Goal: Check status

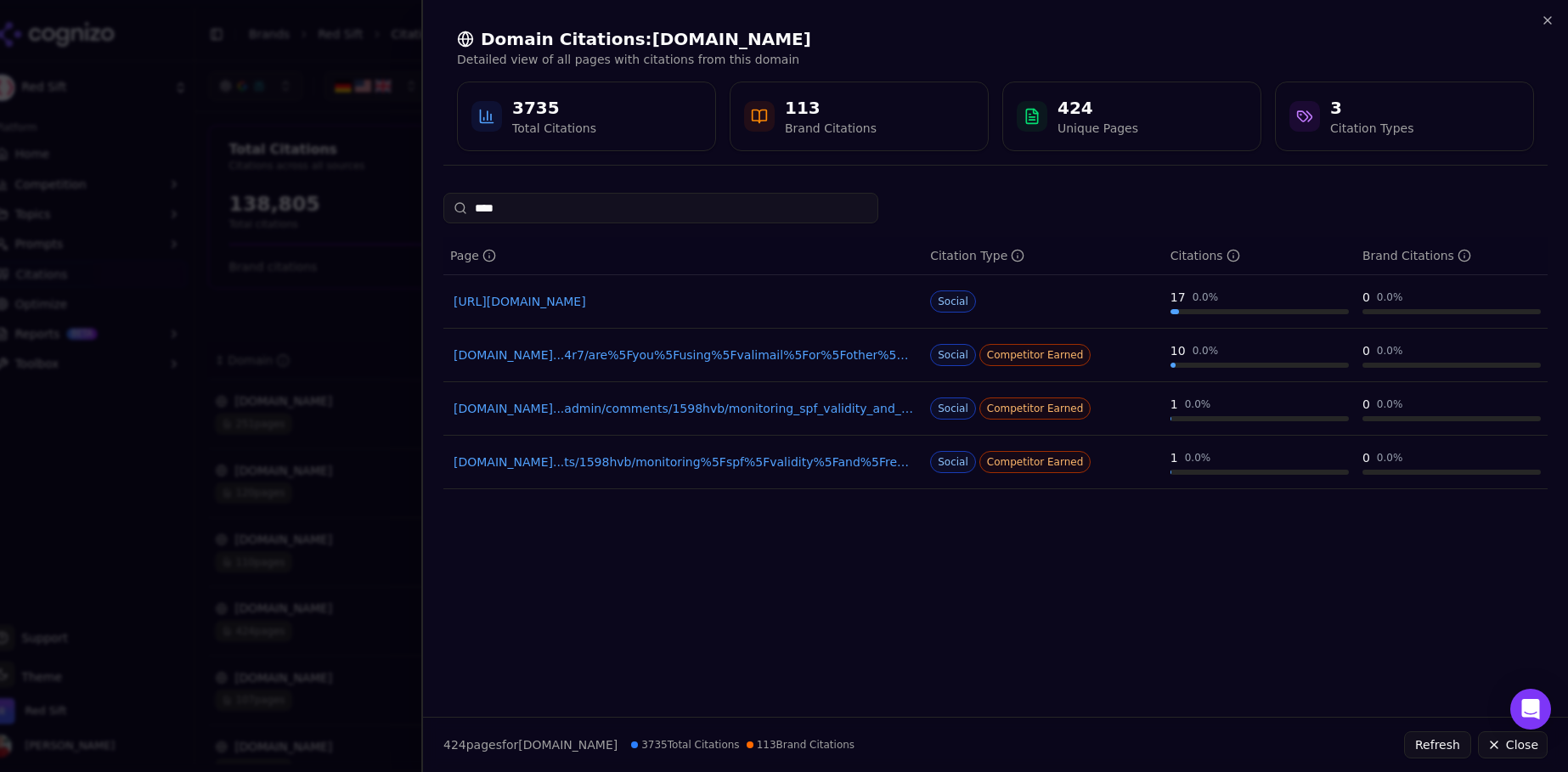
scroll to position [105, 0]
click at [382, 180] on div at bounding box center [784, 386] width 1568 height 772
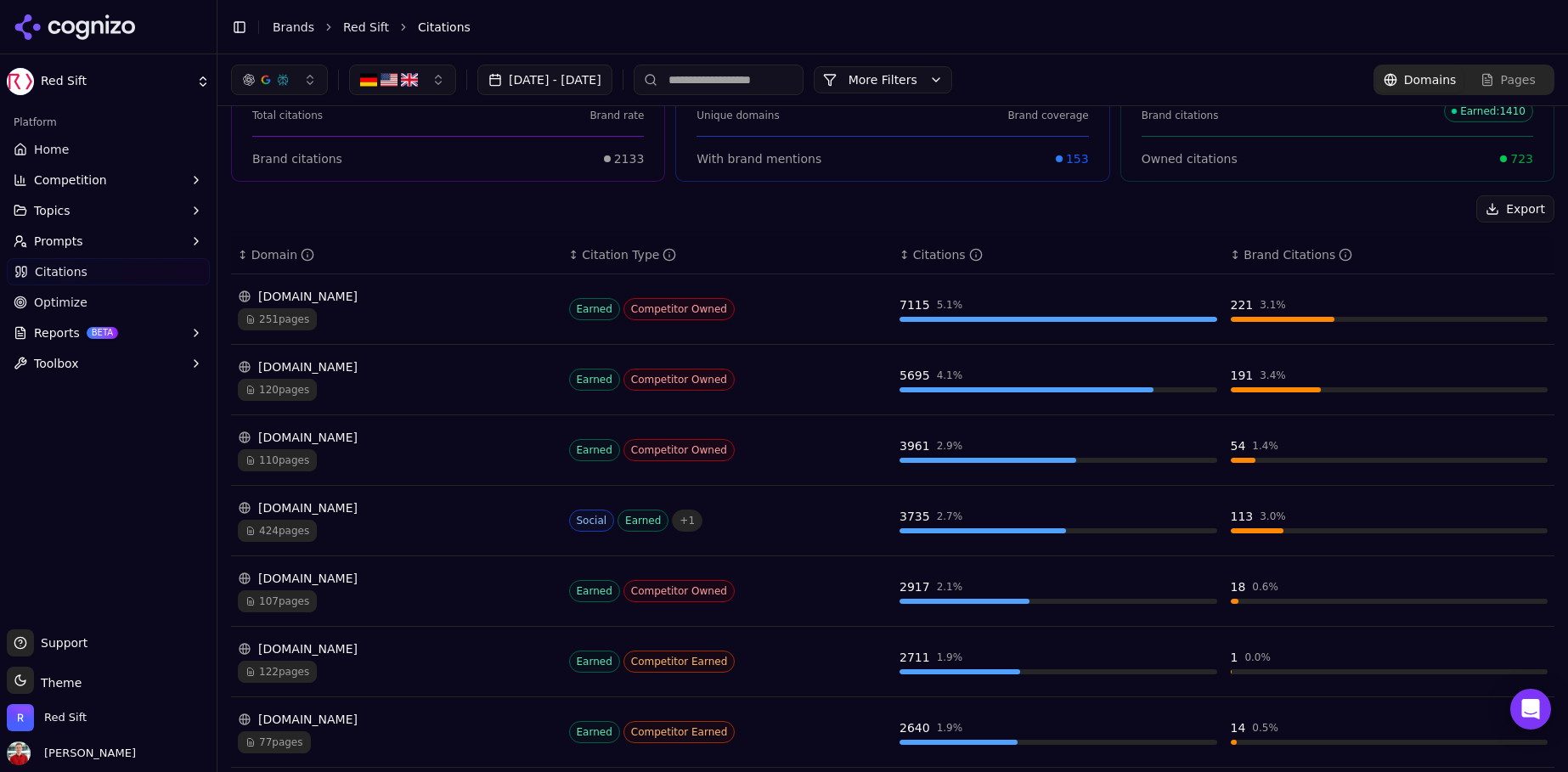
click at [71, 149] on link "Home" at bounding box center [108, 149] width 203 height 27
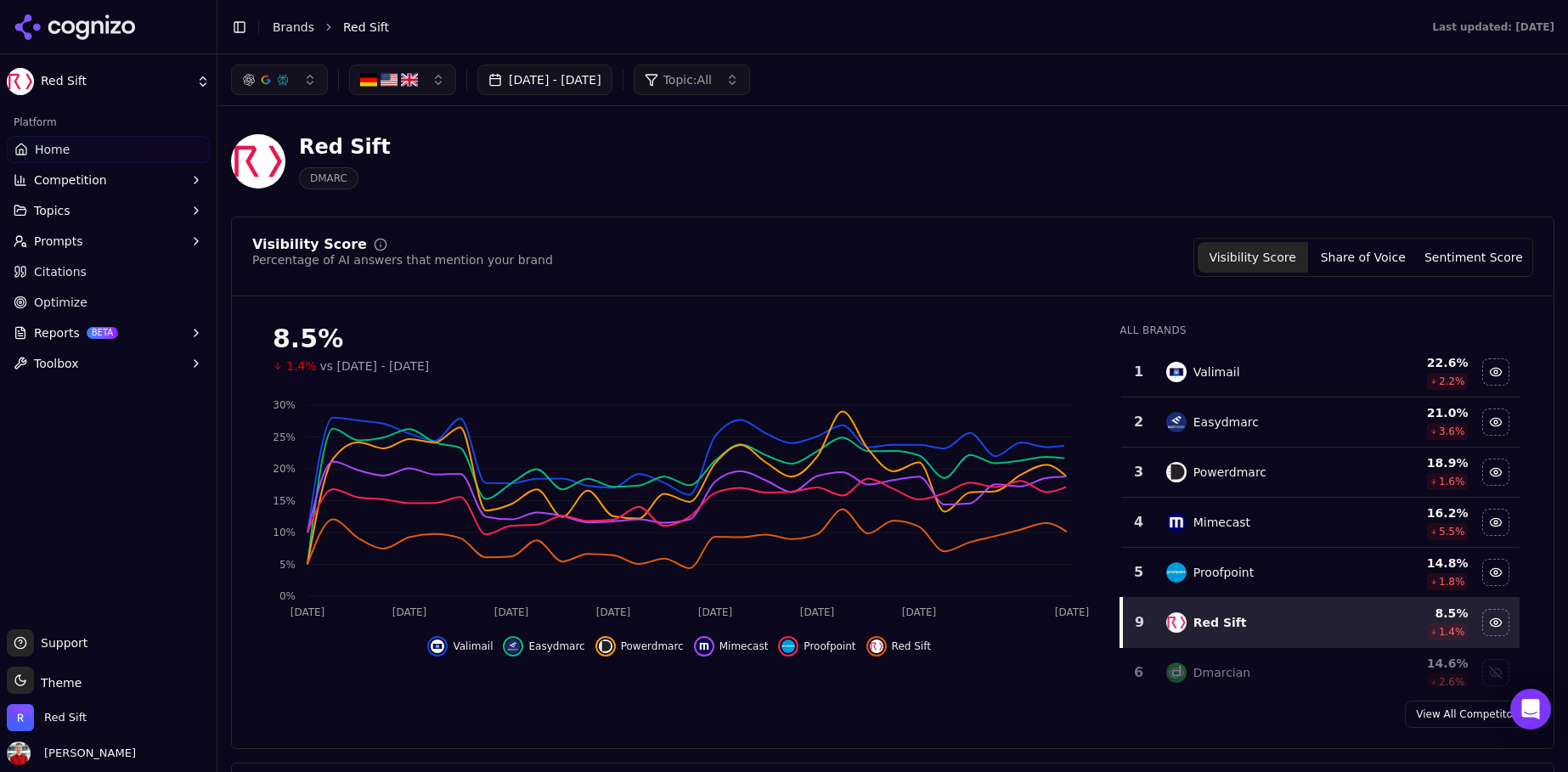
click at [712, 85] on span "Topic: All" at bounding box center [687, 80] width 49 height 17
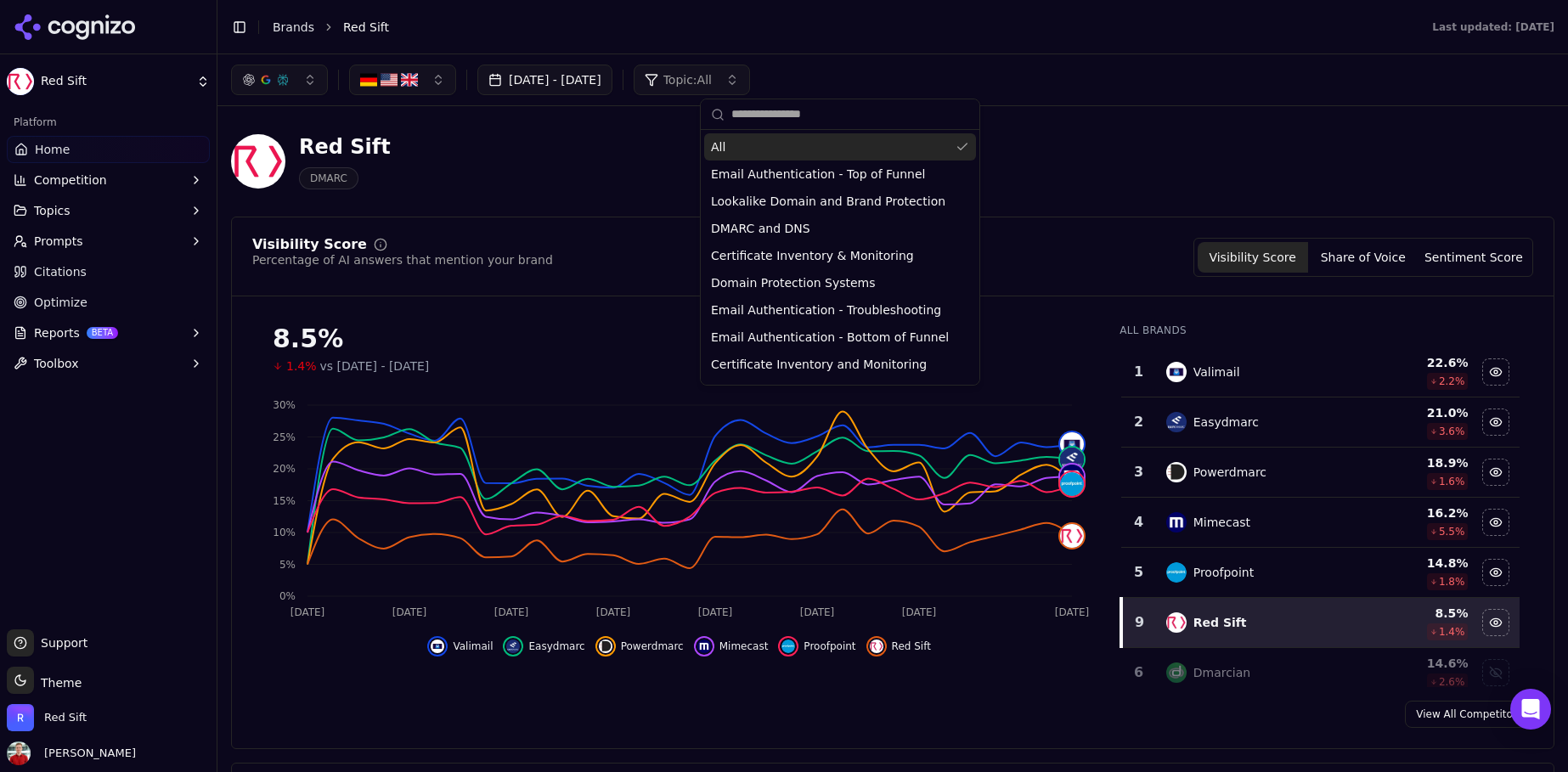
click at [712, 85] on span "Topic: All" at bounding box center [687, 80] width 49 height 17
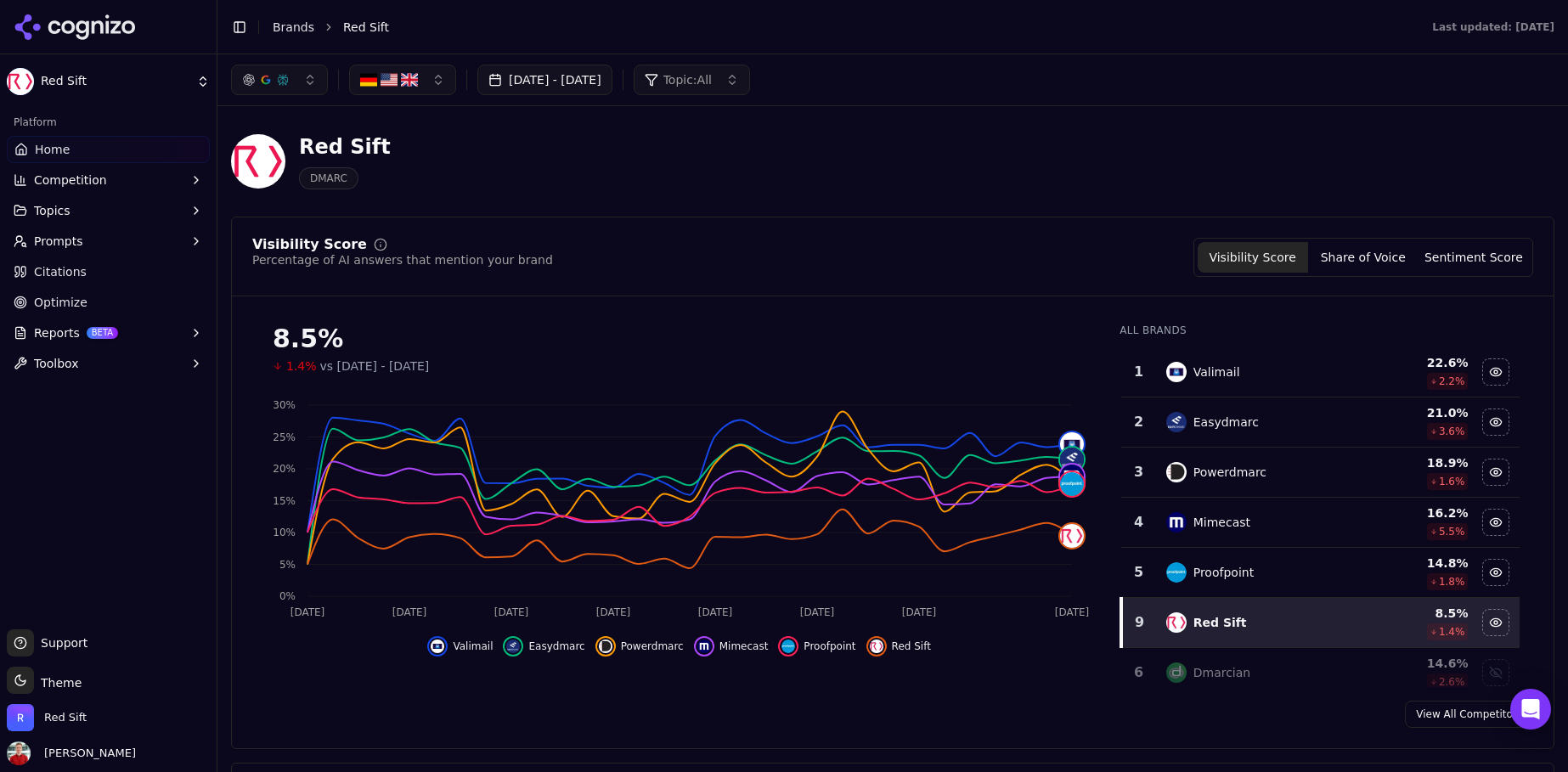
click at [681, 78] on div "[DATE] - [DATE] Topic: All" at bounding box center [490, 80] width 519 height 31
click at [612, 83] on button "[DATE] - [DATE]" at bounding box center [545, 80] width 135 height 31
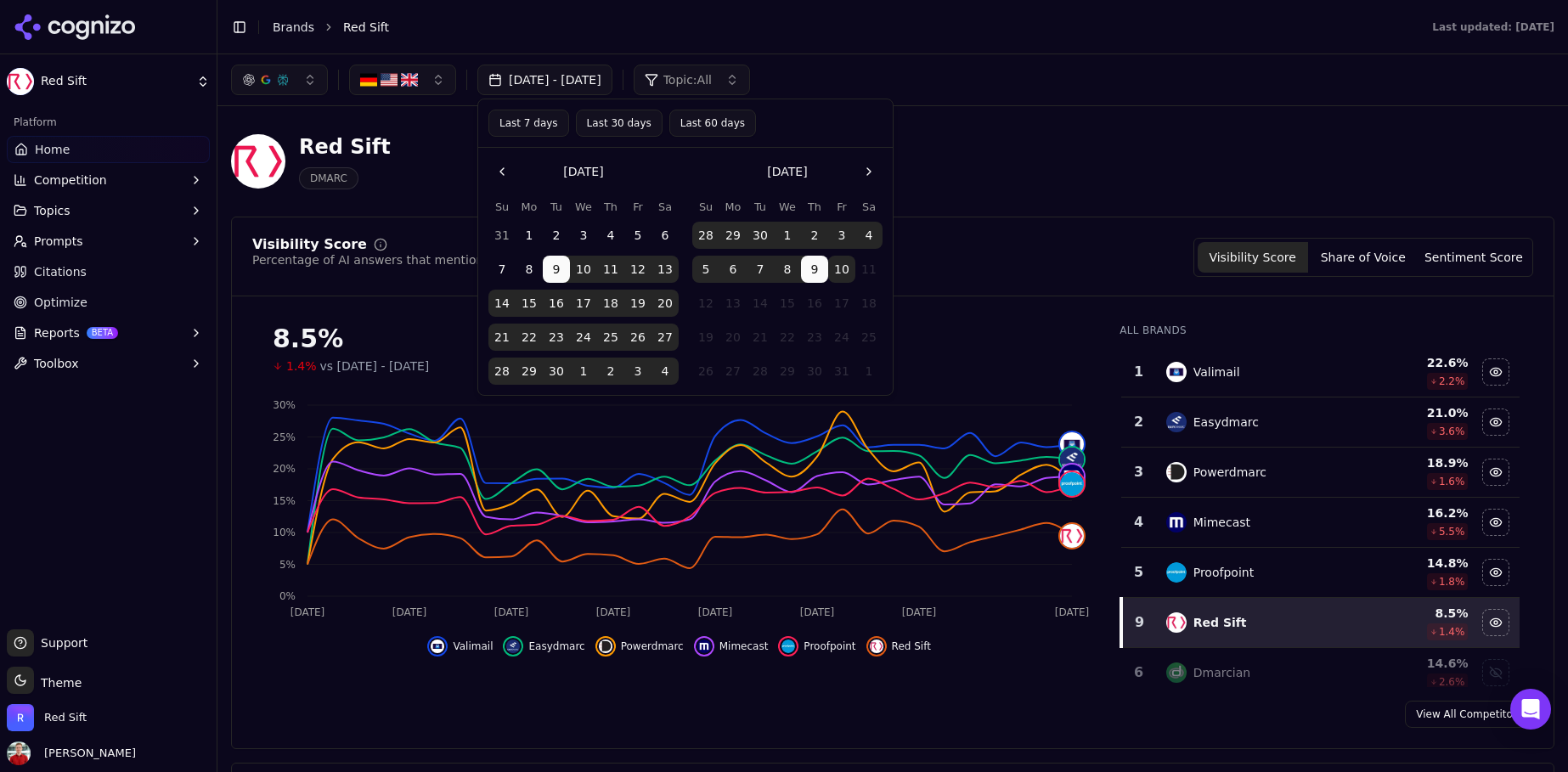
click at [616, 123] on button "Last 30 days" at bounding box center [619, 123] width 86 height 27
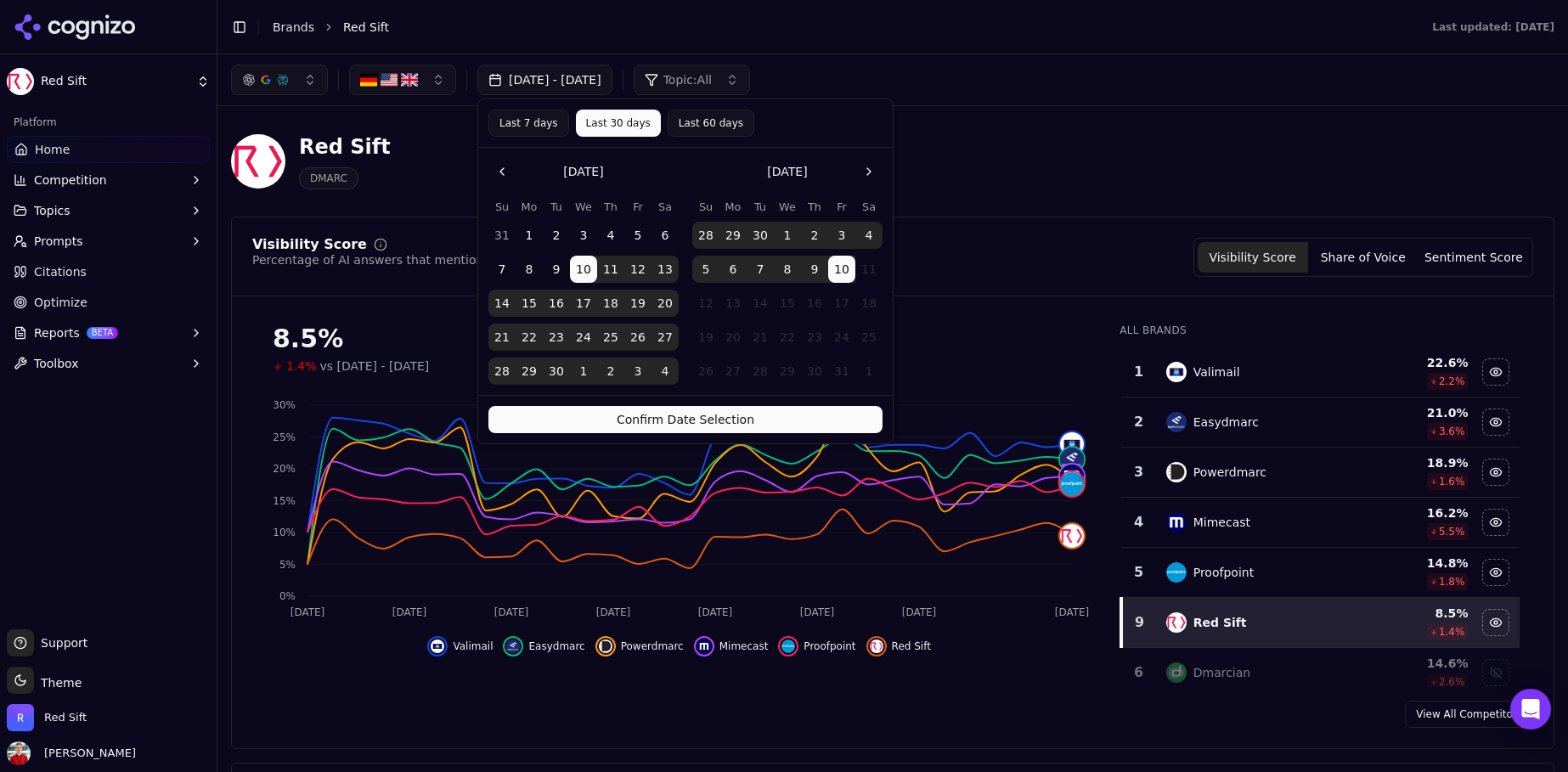
click at [648, 416] on button "Confirm Date Selection" at bounding box center [686, 419] width 394 height 27
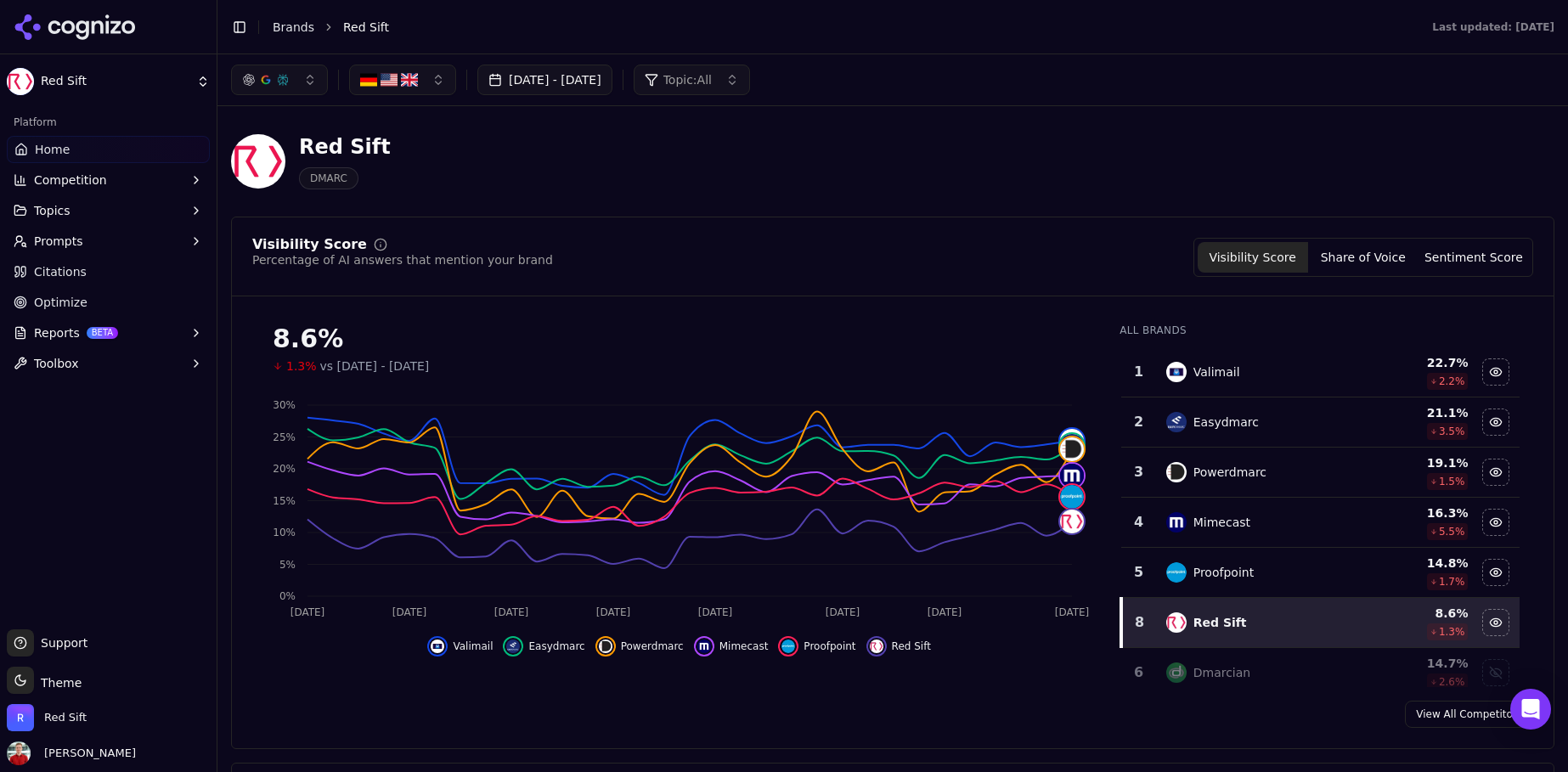
click at [547, 85] on button "[DATE] - [DATE]" at bounding box center [545, 80] width 135 height 31
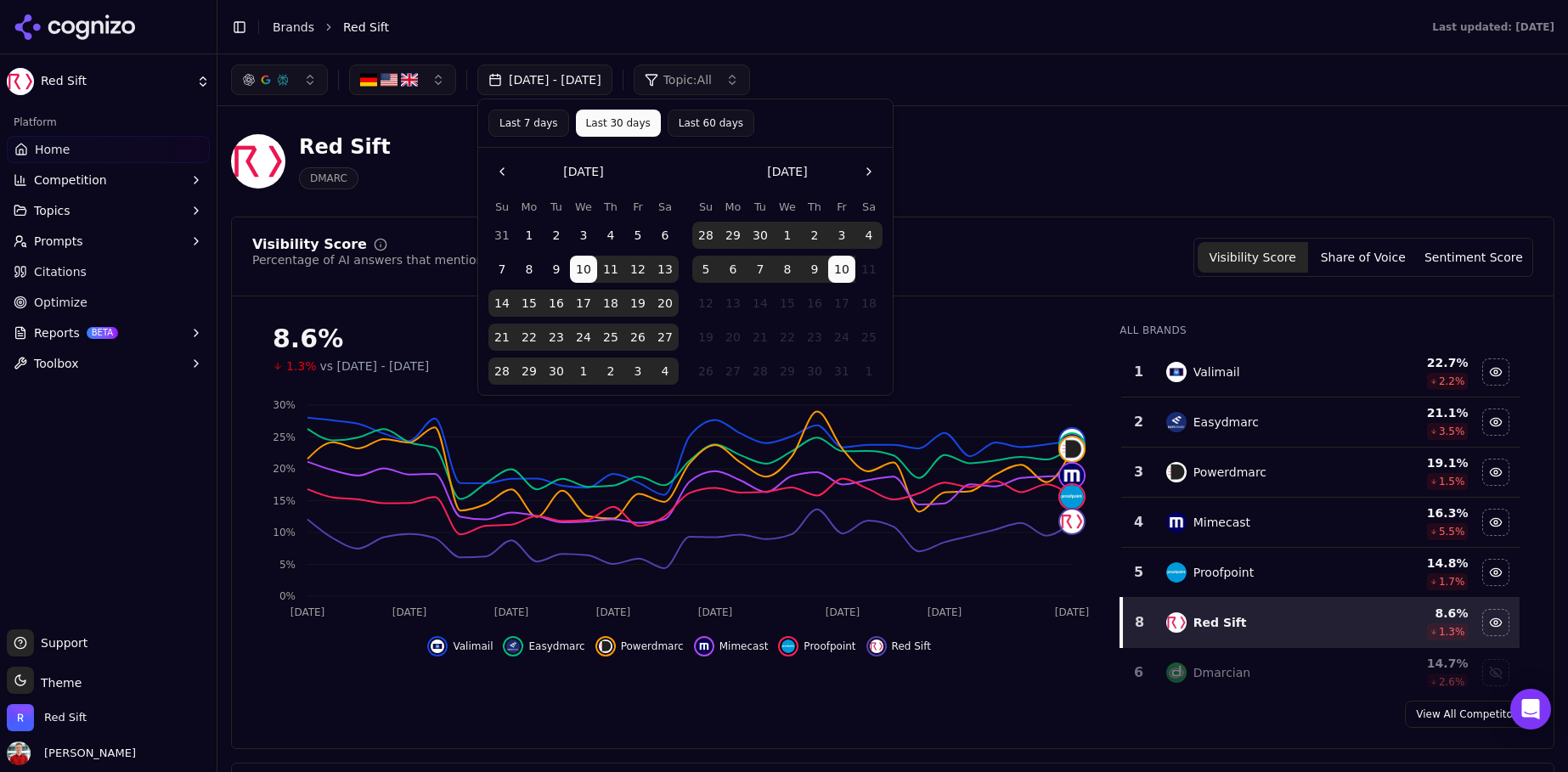
click at [669, 127] on button "Last 60 days" at bounding box center [711, 123] width 86 height 27
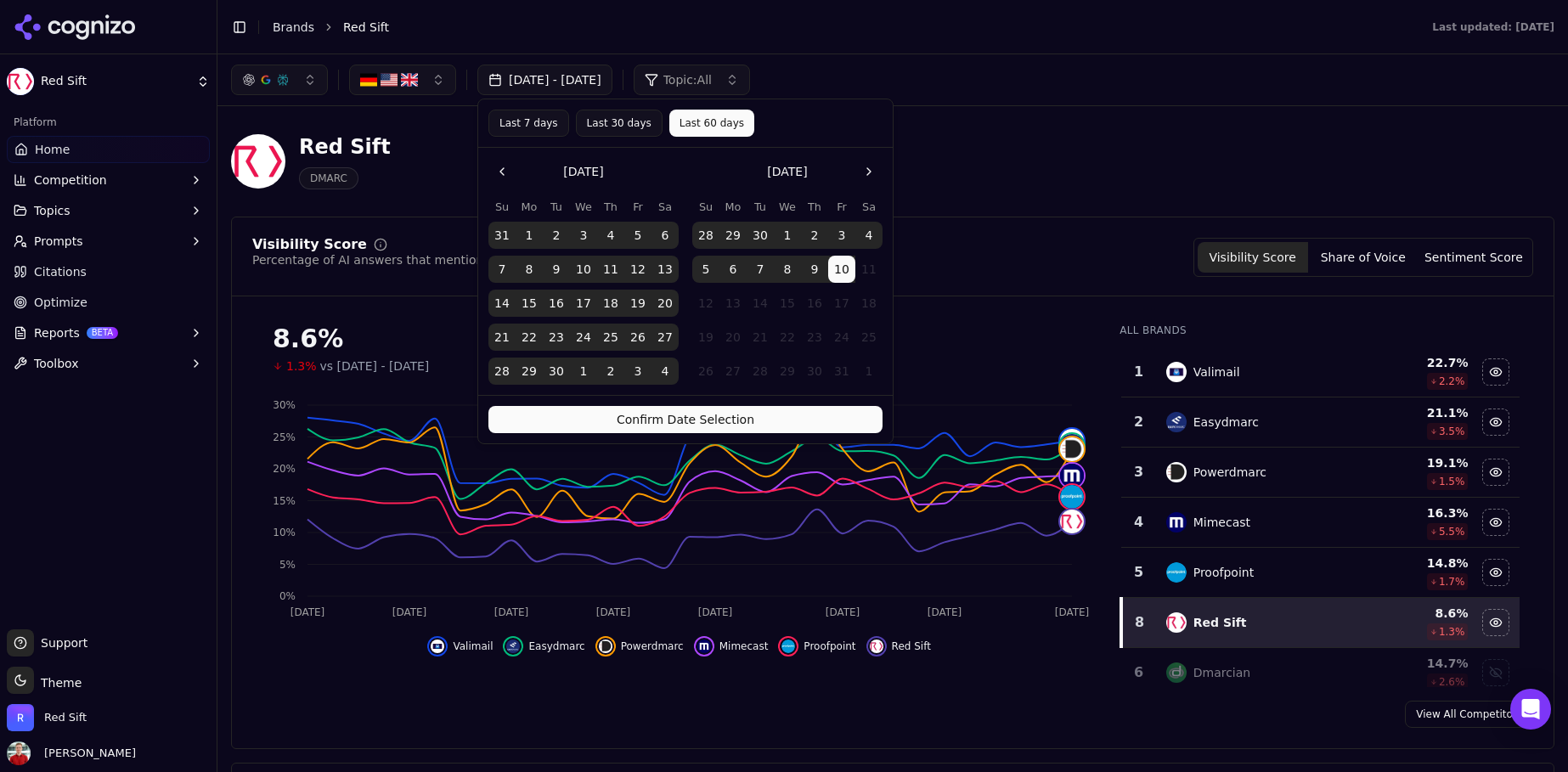
click at [616, 417] on button "Confirm Date Selection" at bounding box center [686, 419] width 394 height 27
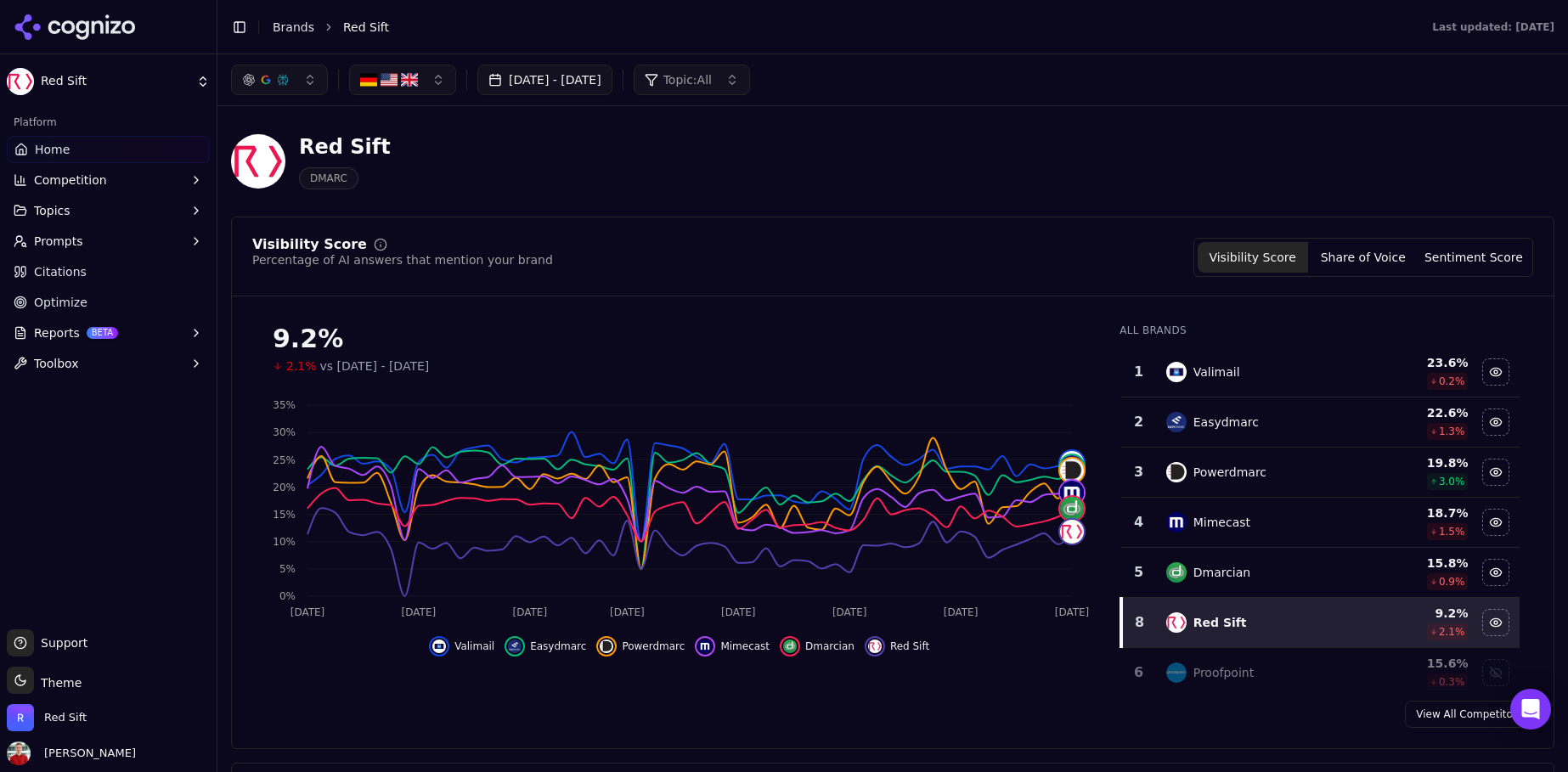
click at [602, 77] on button "[DATE] - [DATE]" at bounding box center [545, 80] width 135 height 31
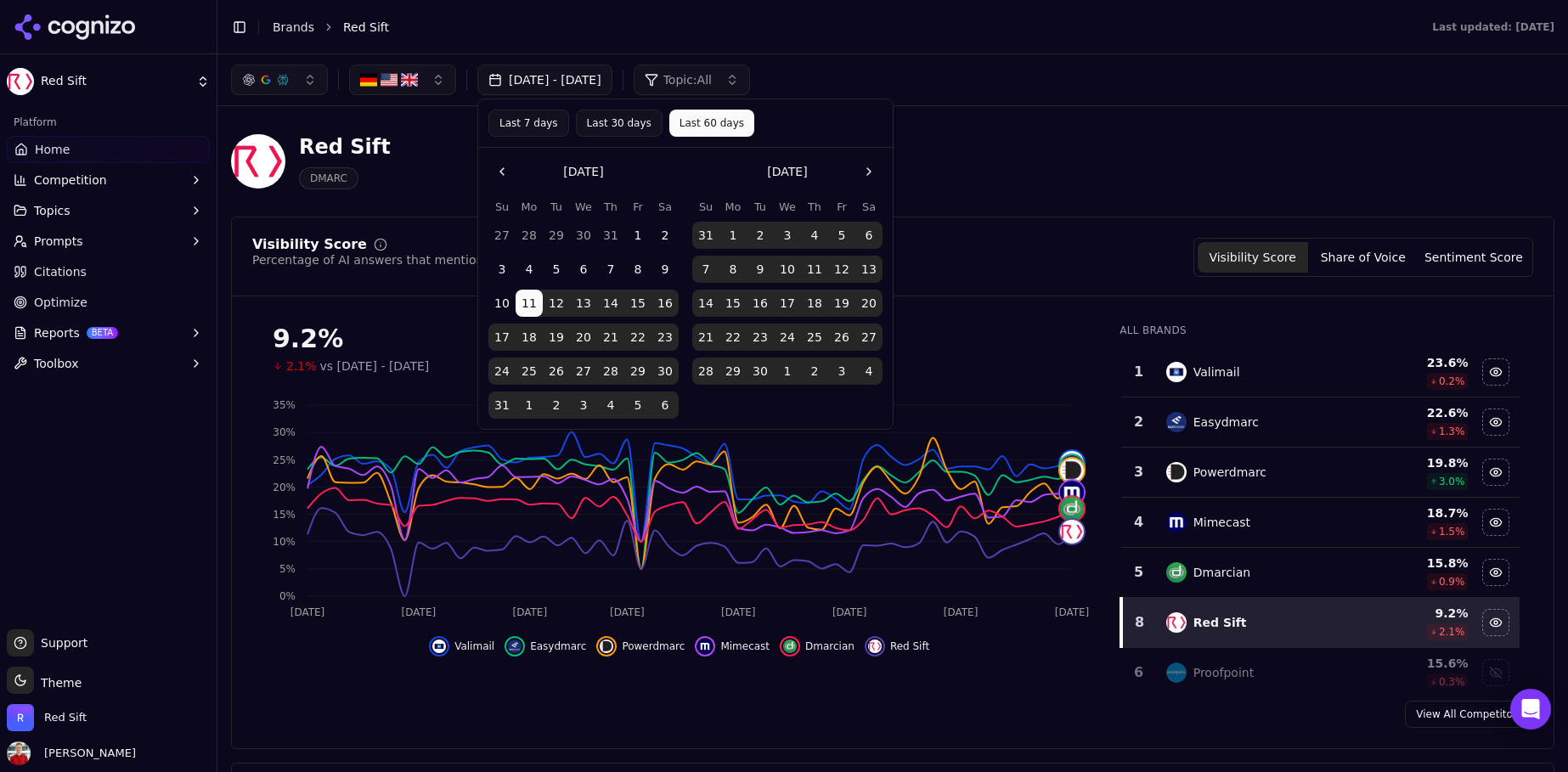
click at [530, 129] on button "Last 7 days" at bounding box center [529, 123] width 81 height 27
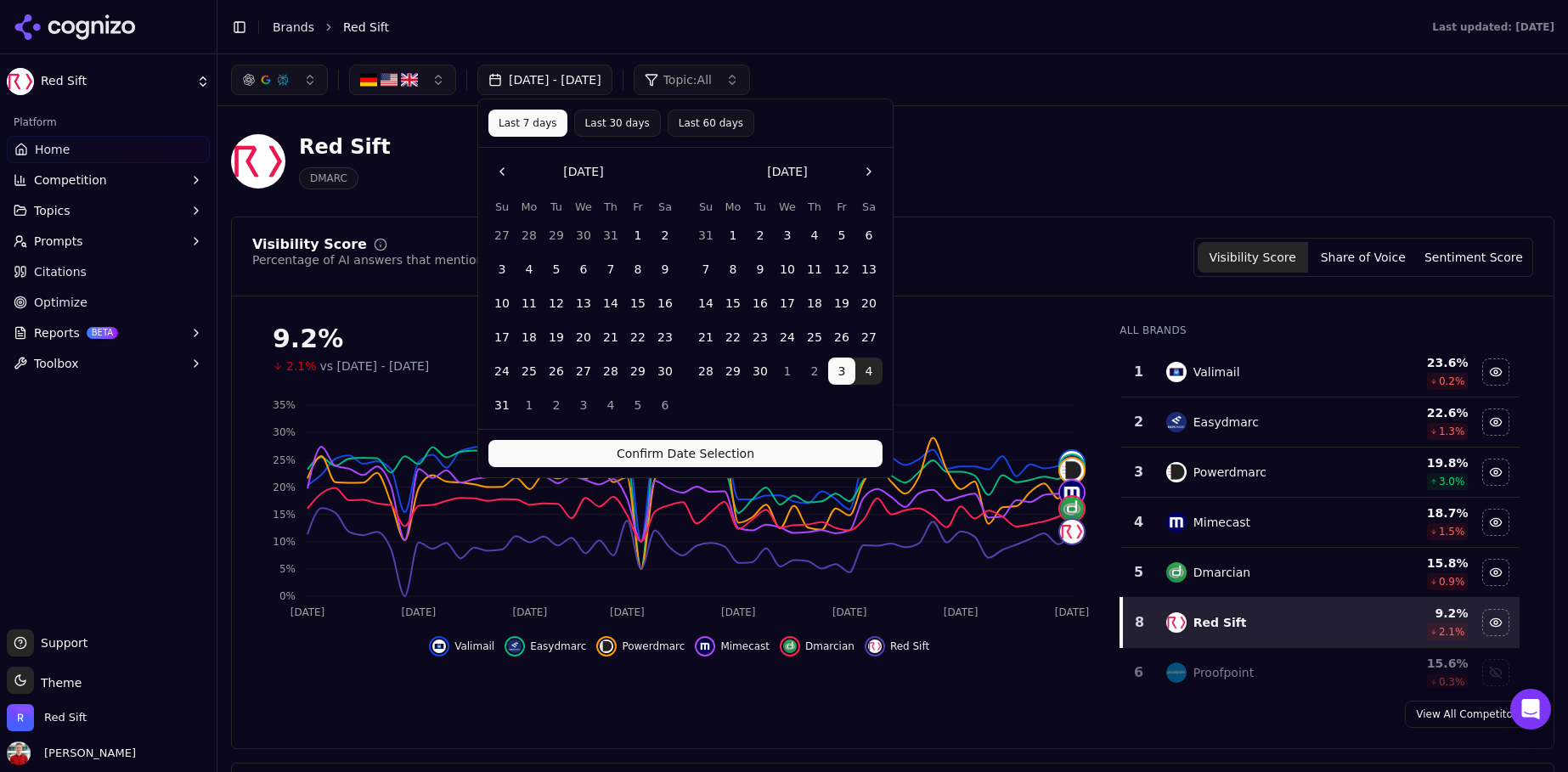
click at [660, 456] on button "Confirm Date Selection" at bounding box center [686, 453] width 394 height 27
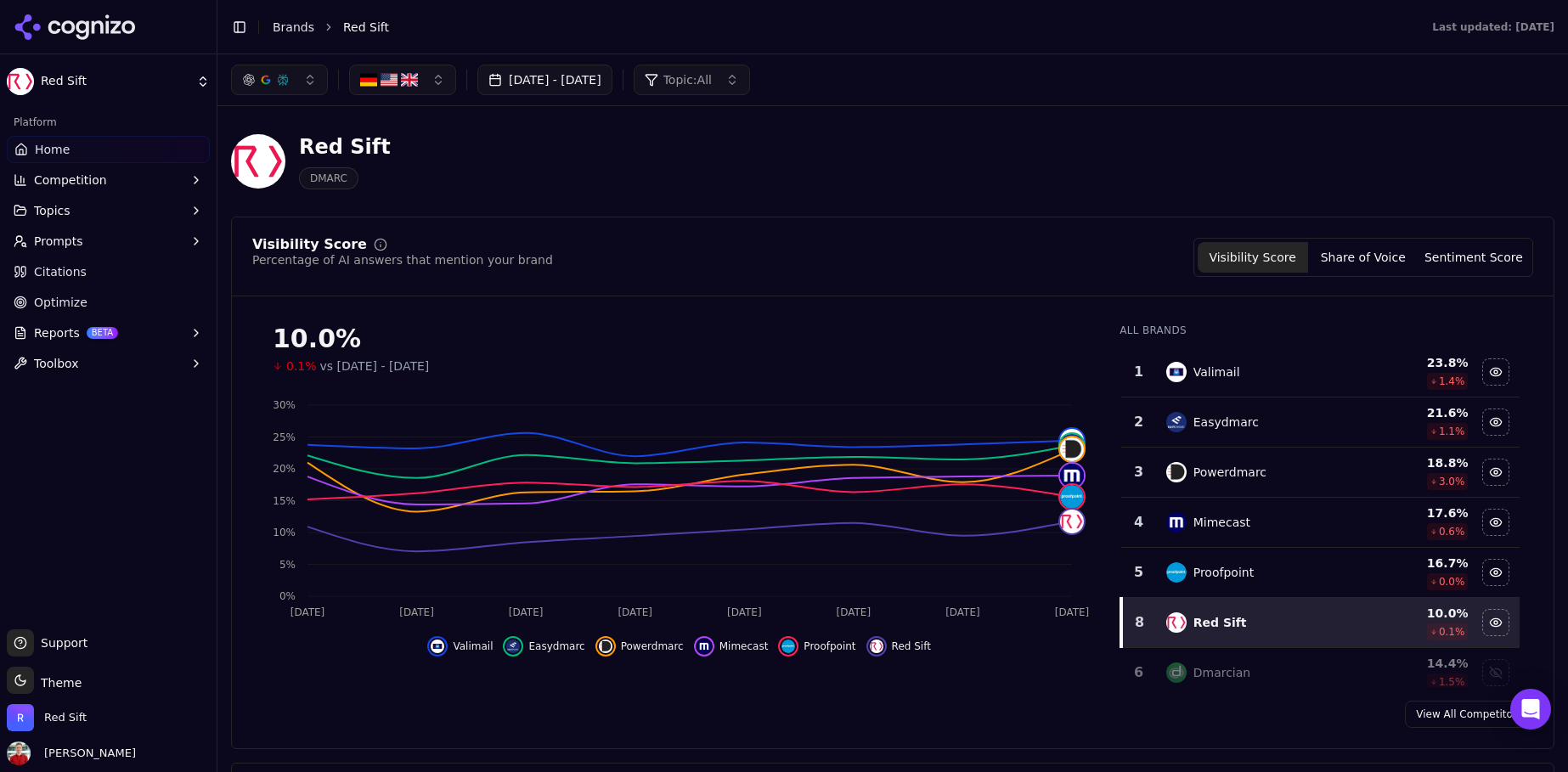
click at [560, 86] on button "[DATE] - [DATE]" at bounding box center [545, 80] width 135 height 31
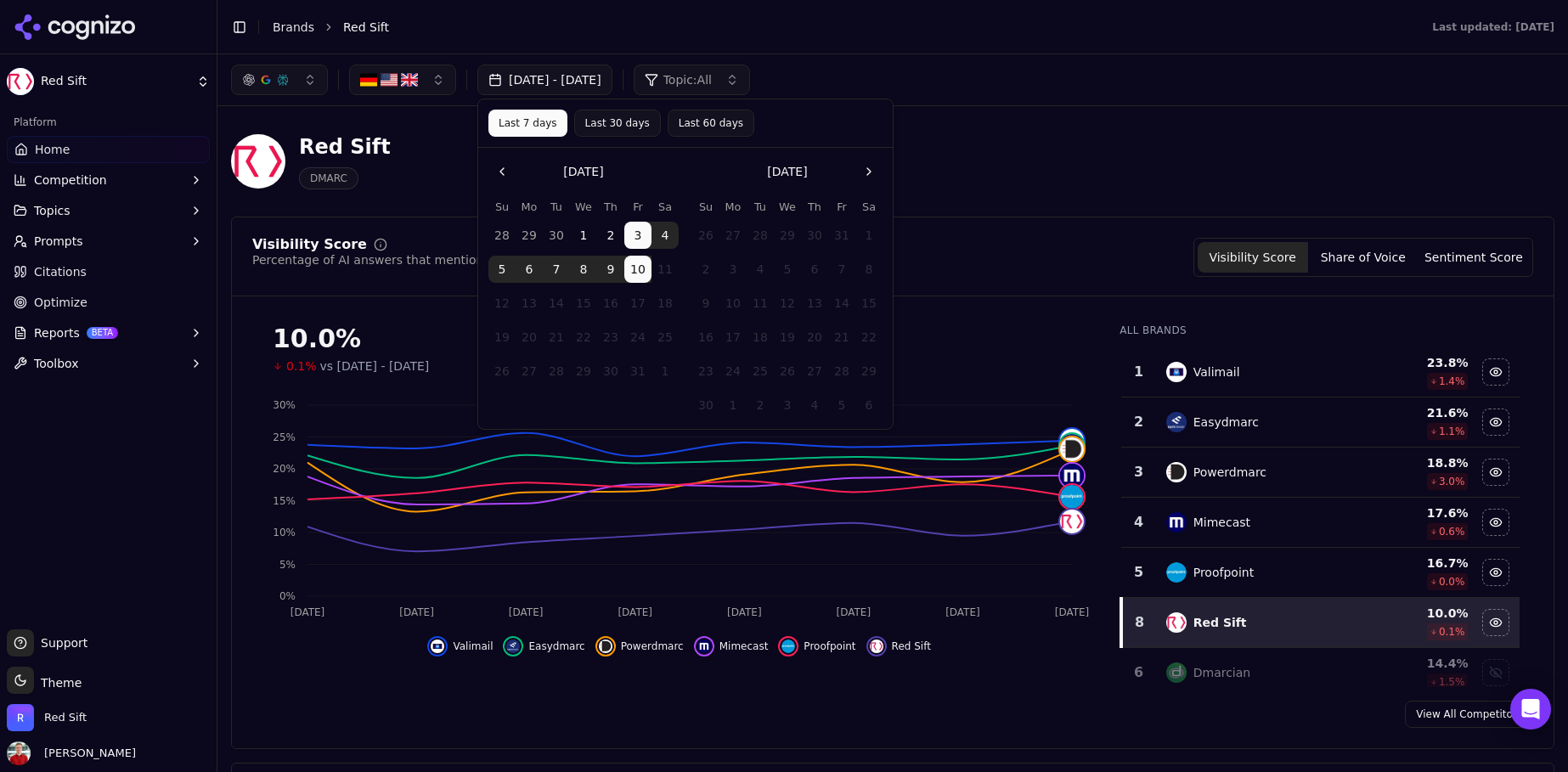
click at [598, 125] on button "Last 30 days" at bounding box center [617, 123] width 86 height 27
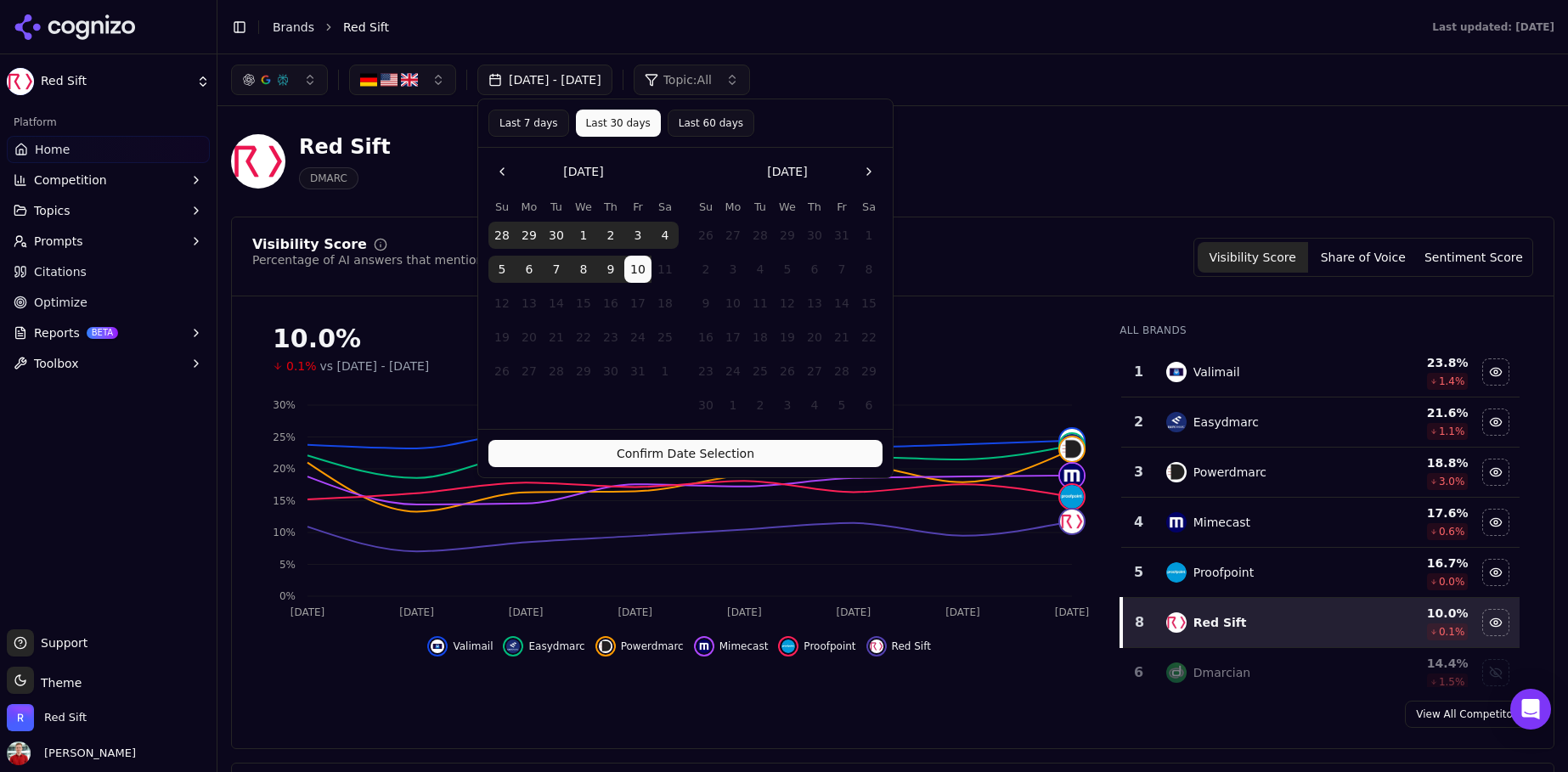
click at [600, 452] on button "Confirm Date Selection" at bounding box center [686, 453] width 394 height 27
